Goal: Navigation & Orientation: Find specific page/section

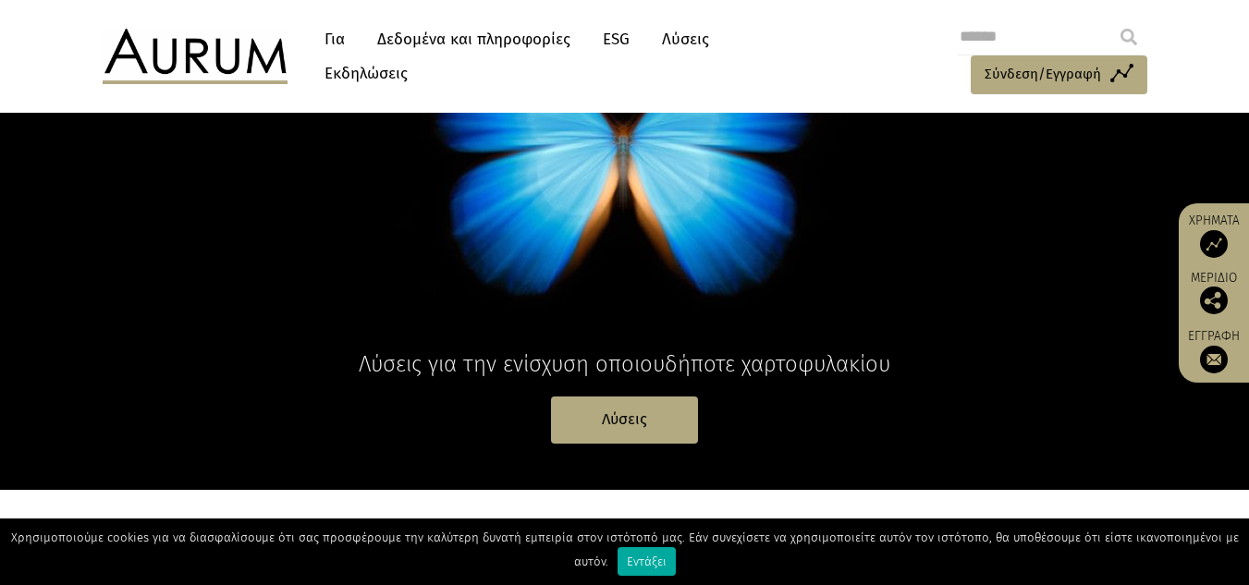
scroll to position [277, 0]
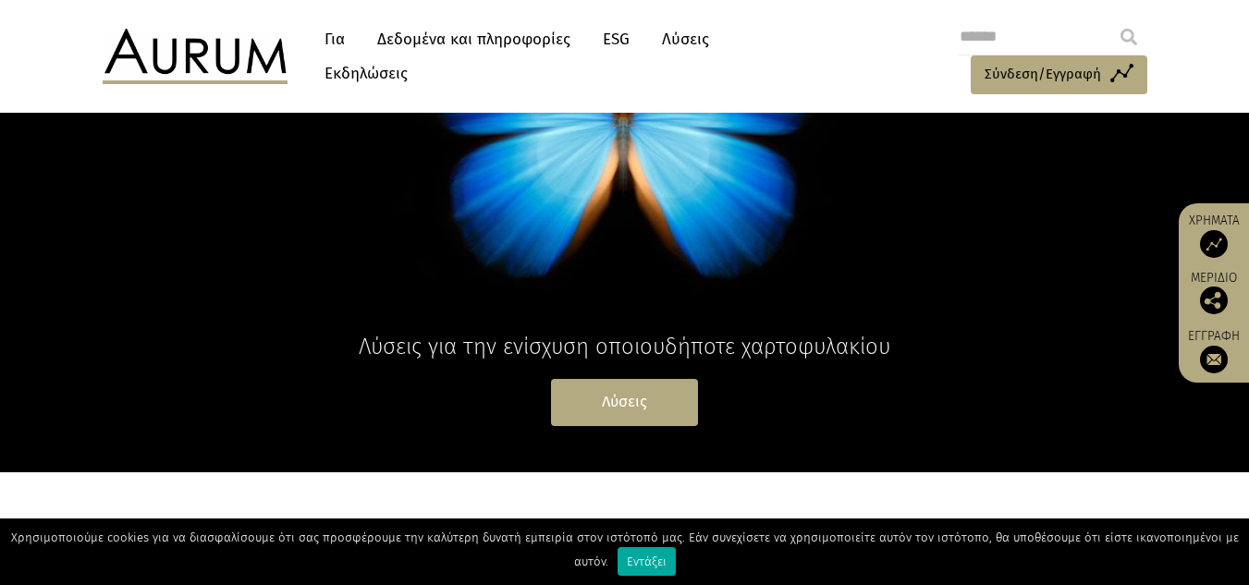
click at [630, 407] on font "Λύσεις" at bounding box center [624, 402] width 45 height 18
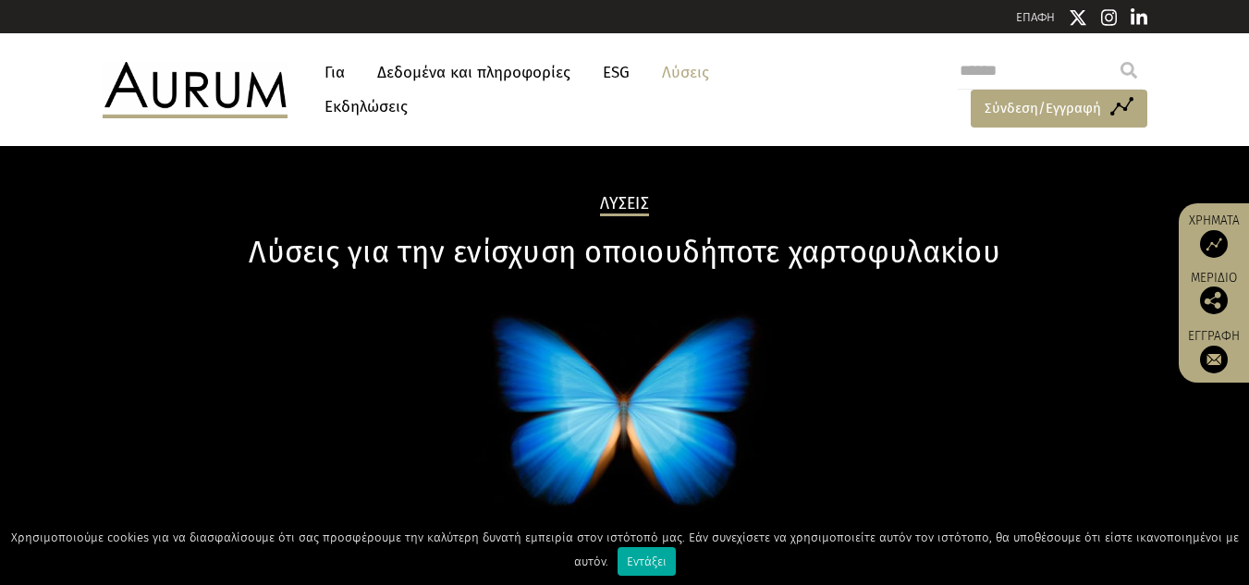
click at [1008, 105] on font "Σύνδεση/Εγγραφή" at bounding box center [1043, 108] width 117 height 17
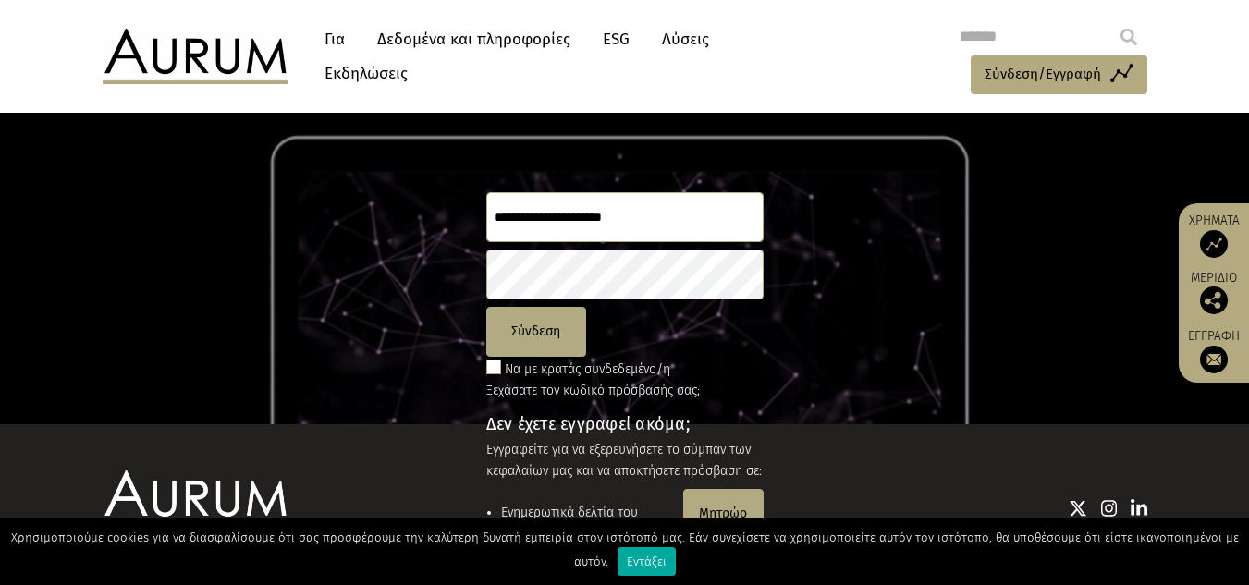
scroll to position [185, 0]
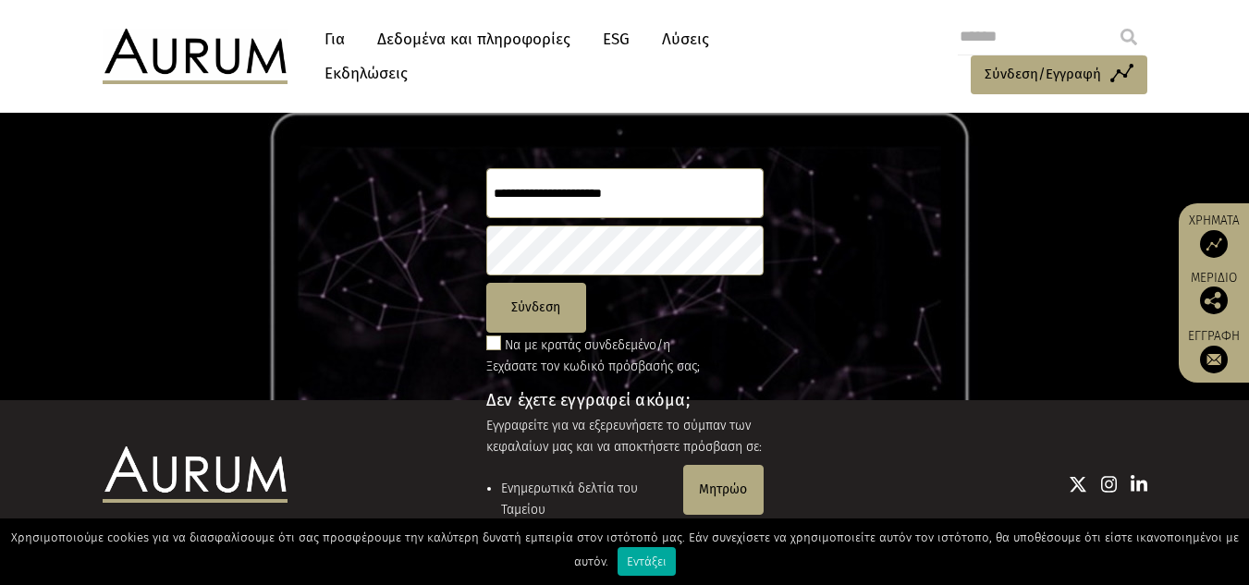
click at [621, 200] on input "text" at bounding box center [624, 193] width 277 height 50
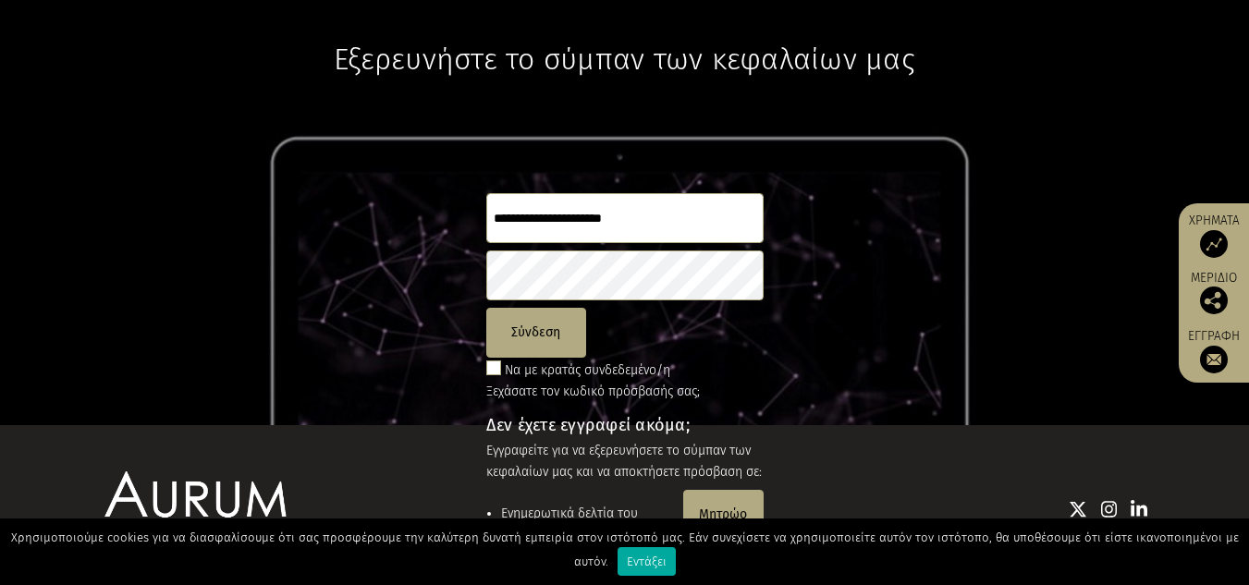
scroll to position [0, 0]
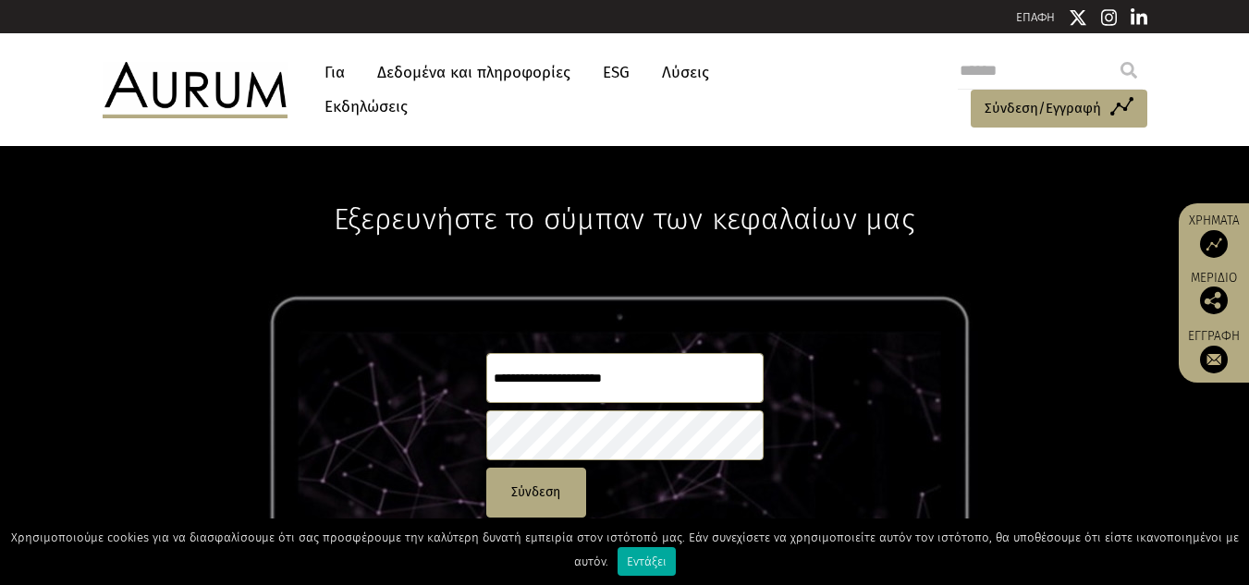
click at [376, 104] on font "Εκδηλώσεις" at bounding box center [366, 106] width 83 height 19
